Goal: Task Accomplishment & Management: Manage account settings

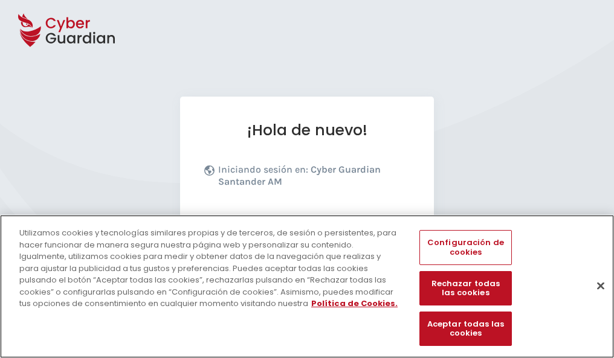
scroll to position [148, 0]
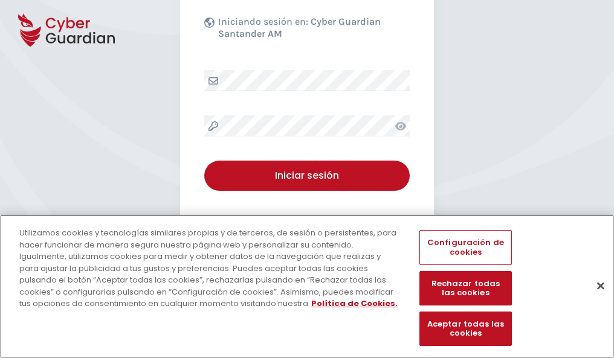
click at [594, 298] on button "Cerrar" at bounding box center [600, 285] width 27 height 27
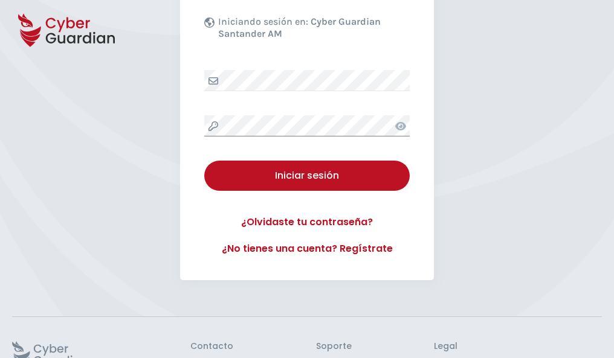
scroll to position [235, 0]
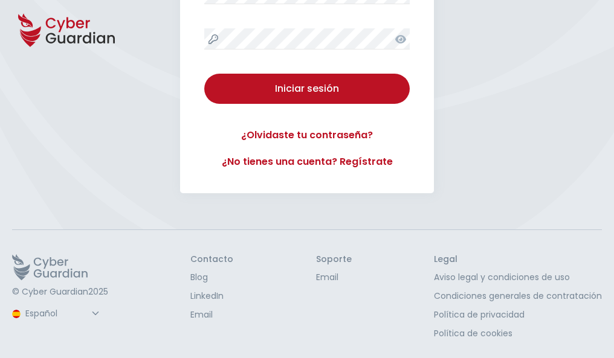
click at [204, 74] on button "Iniciar sesión" at bounding box center [306, 89] width 205 height 30
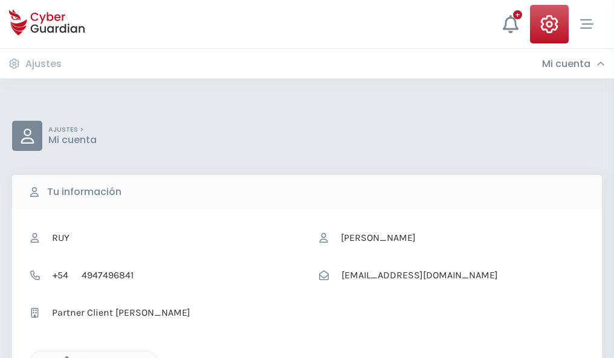
click at [63, 357] on icon "button" at bounding box center [64, 361] width 10 height 10
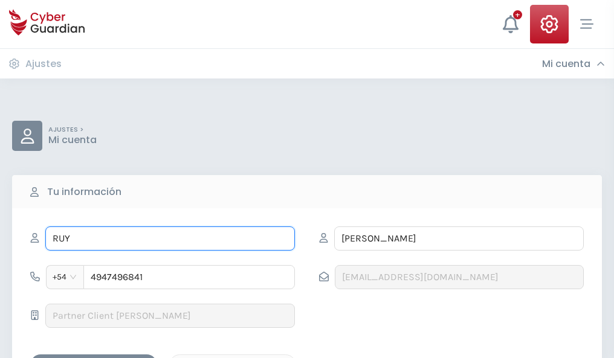
click at [170, 239] on input "RUY" at bounding box center [169, 239] width 249 height 24
type input "R"
type input "Elvira"
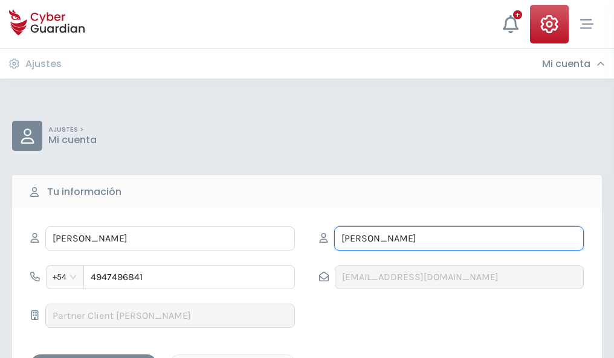
click at [459, 239] on input "GABALDÓN" at bounding box center [458, 239] width 249 height 24
type input "G"
type input "Vidal"
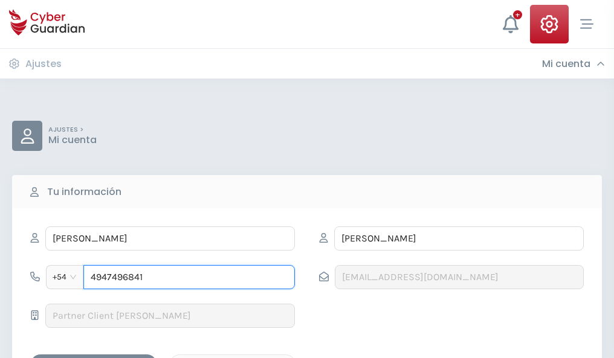
click at [189, 277] on input "4947496841" at bounding box center [188, 277] width 211 height 24
type input "4"
type input "4807460561"
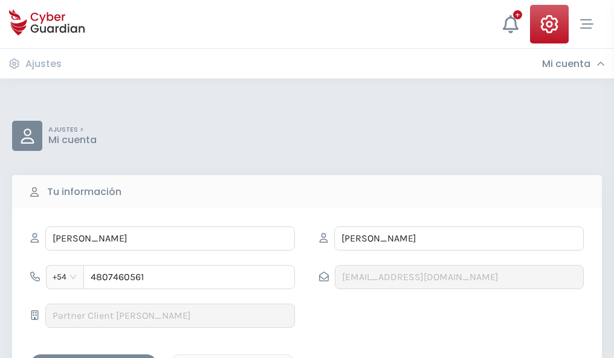
click at [94, 358] on div "Guardar cambios" at bounding box center [93, 365] width 109 height 15
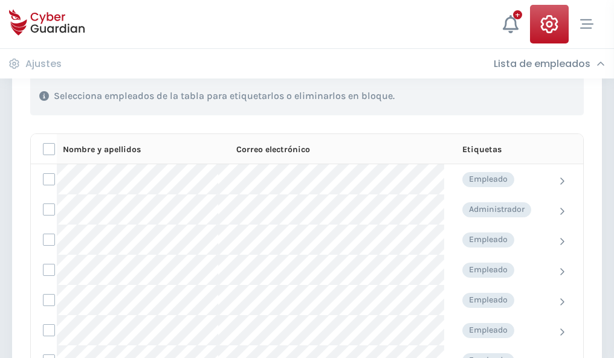
scroll to position [517, 0]
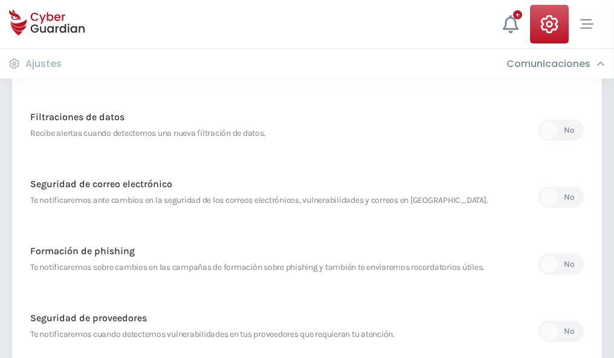
scroll to position [636, 0]
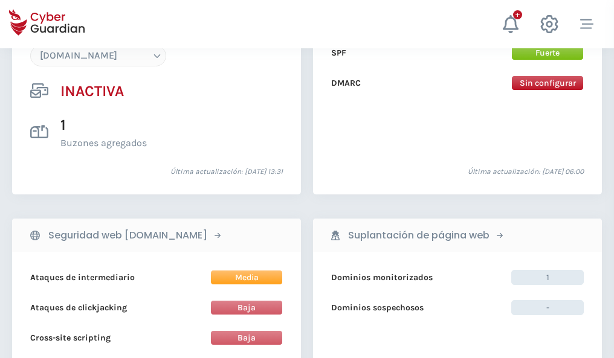
scroll to position [1137, 0]
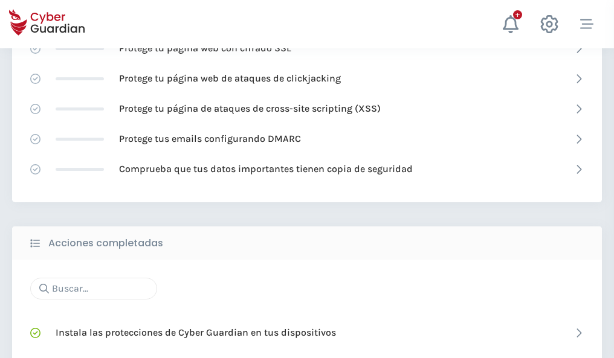
scroll to position [805, 0]
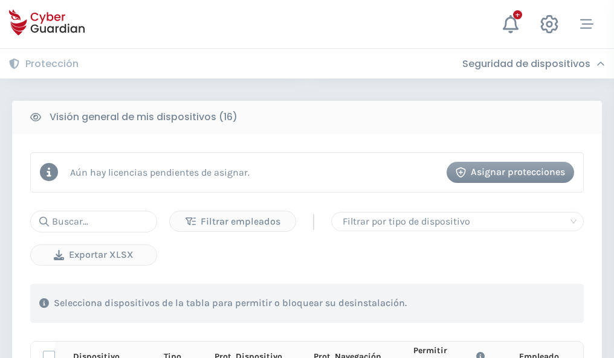
scroll to position [1067, 0]
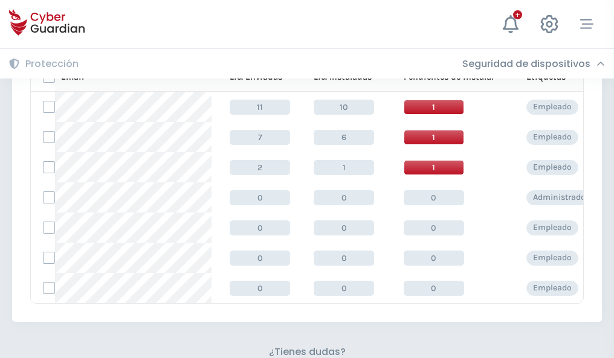
scroll to position [530, 0]
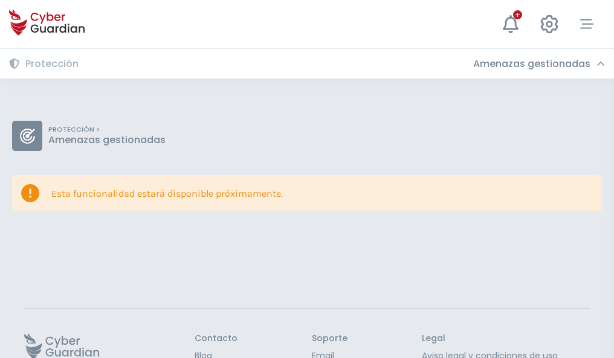
scroll to position [79, 0]
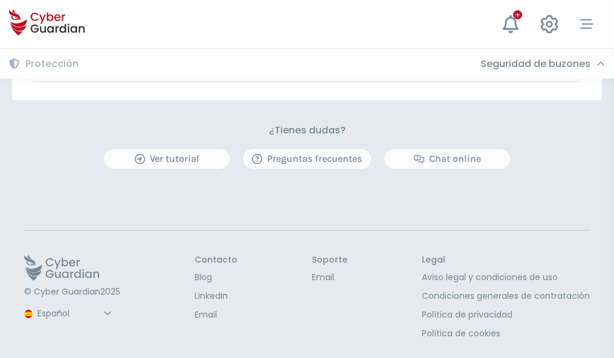
scroll to position [710, 0]
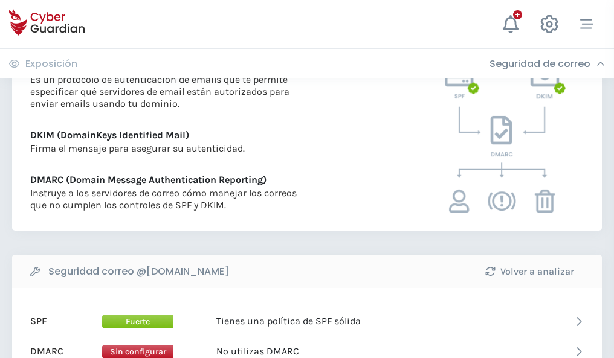
scroll to position [652, 0]
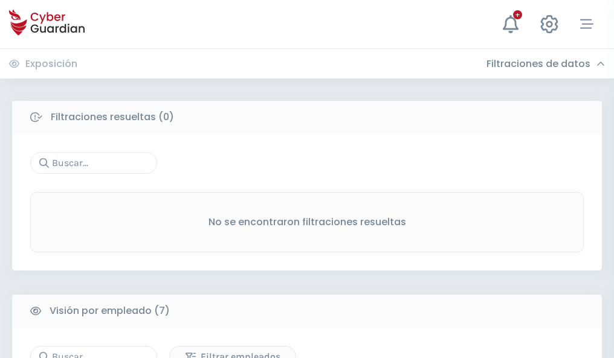
scroll to position [999, 0]
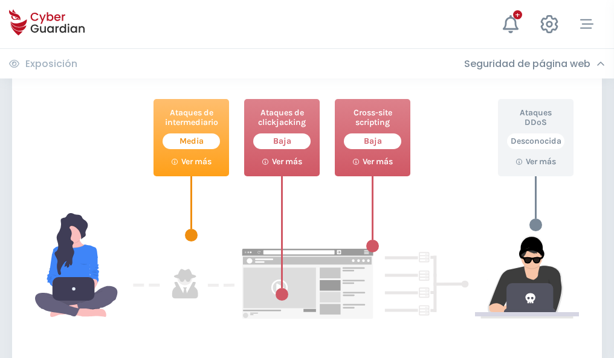
scroll to position [658, 0]
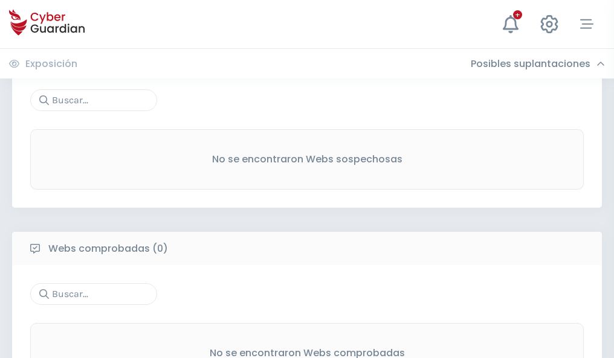
scroll to position [632, 0]
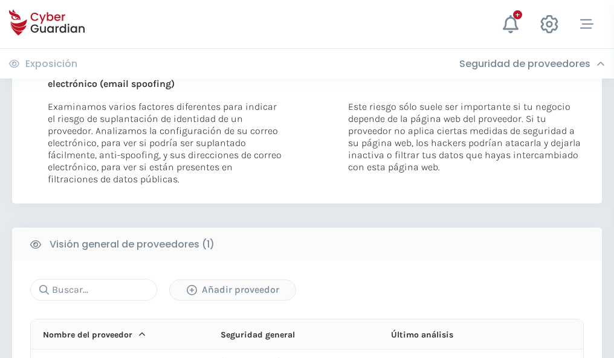
scroll to position [628, 0]
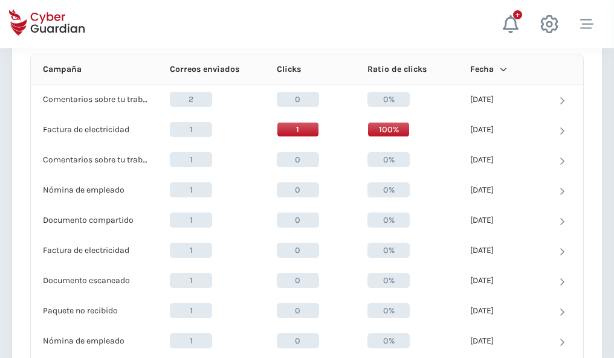
scroll to position [1083, 0]
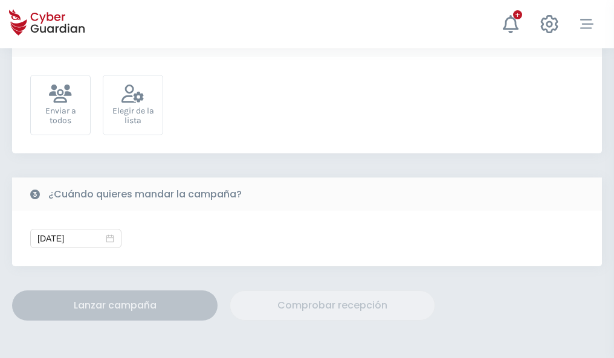
scroll to position [442, 0]
